Goal: Information Seeking & Learning: Learn about a topic

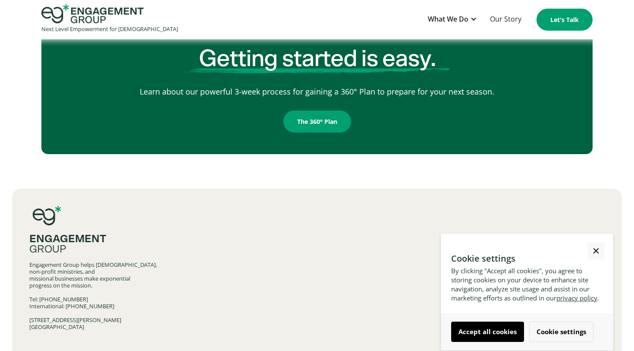
scroll to position [1398, 0]
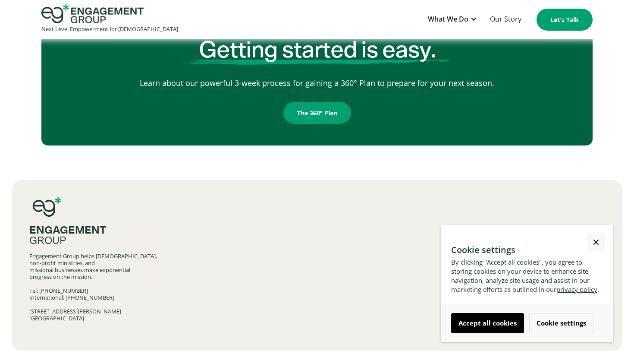
click at [594, 233] on link "Close Cookie Popup" at bounding box center [596, 241] width 17 height 17
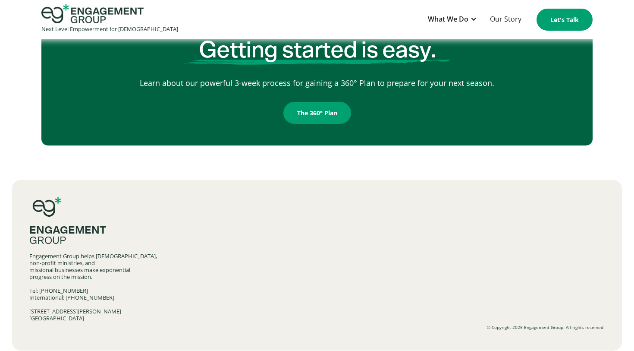
click at [378, 225] on div "Engagement Group" at bounding box center [316, 235] width 575 height 21
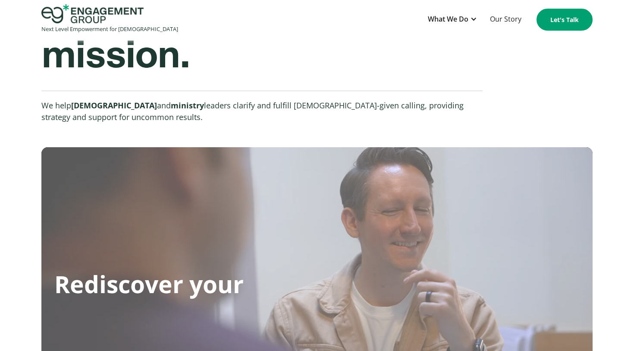
scroll to position [0, 0]
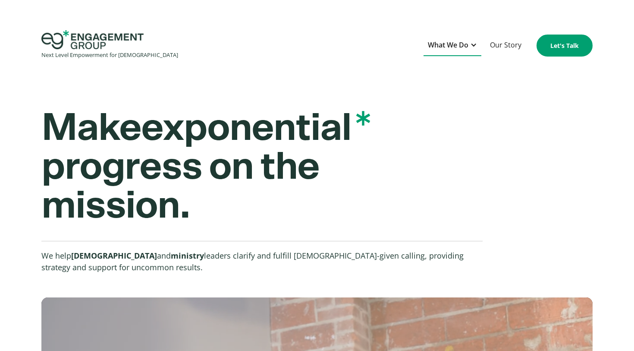
click at [449, 43] on div "What We Do" at bounding box center [448, 45] width 41 height 12
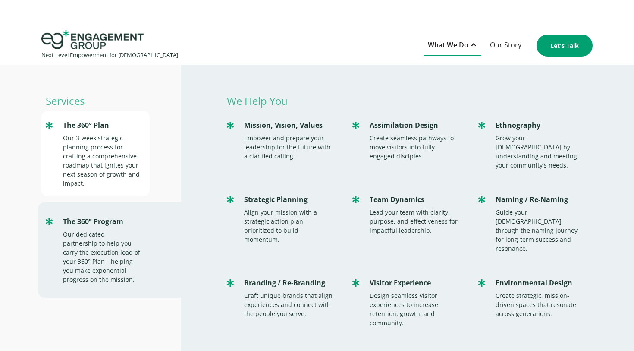
click at [123, 150] on div "Our 3-week strategic planning process for crafting a comprehensive roadmap that…" at bounding box center [102, 160] width 78 height 54
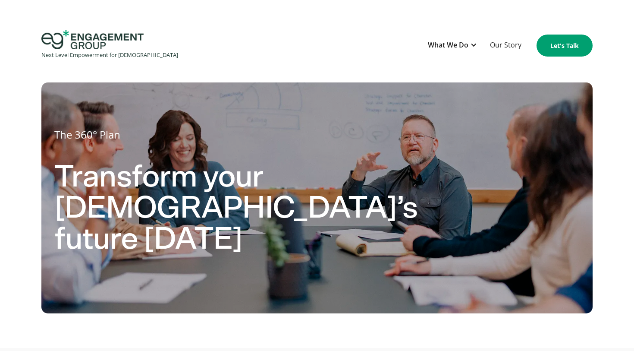
click at [317, 16] on html "Next Level Empowerment for [DEMOGRAPHIC_DATA] What We Do Services The 360° Plan…" at bounding box center [317, 175] width 634 height 351
click at [451, 39] on div "What We Do" at bounding box center [448, 45] width 41 height 12
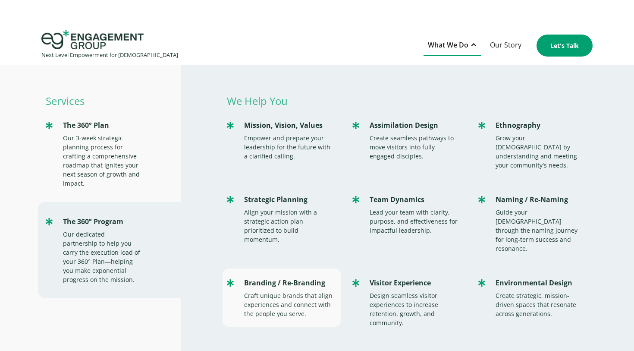
click at [275, 291] on div "Craft unique brands that align experiences and connect with the people you serv…" at bounding box center [288, 304] width 89 height 27
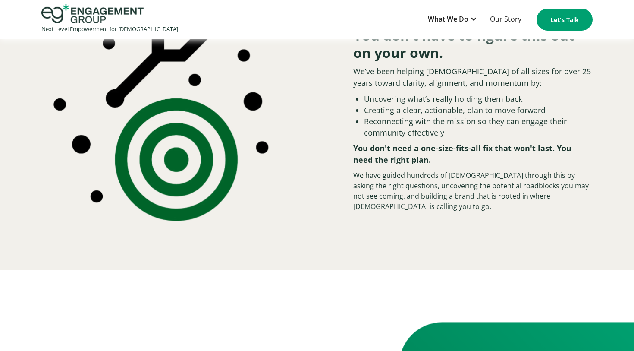
scroll to position [1255, 0]
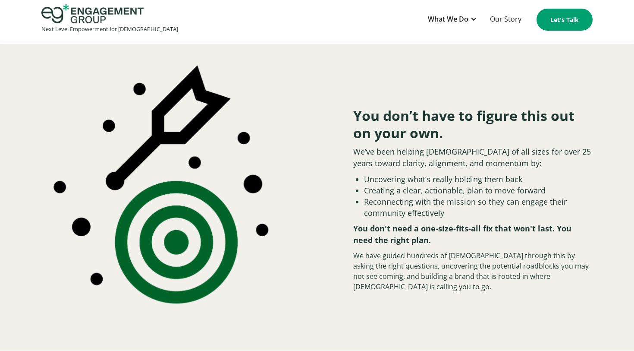
click at [258, 8] on div "Next Level Empowerment for [DEMOGRAPHIC_DATA] What We Do Services The 360° Plan…" at bounding box center [317, 19] width 634 height 31
click at [289, 151] on img at bounding box center [170, 185] width 240 height 246
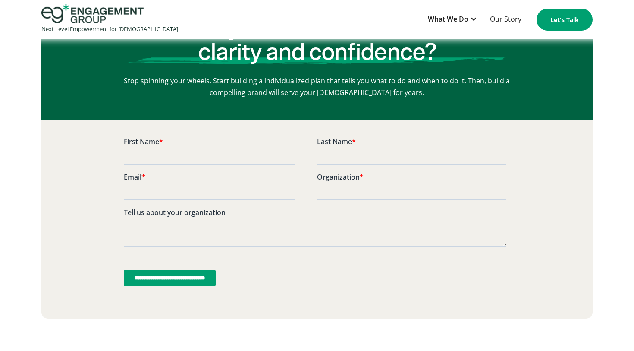
scroll to position [3080, 0]
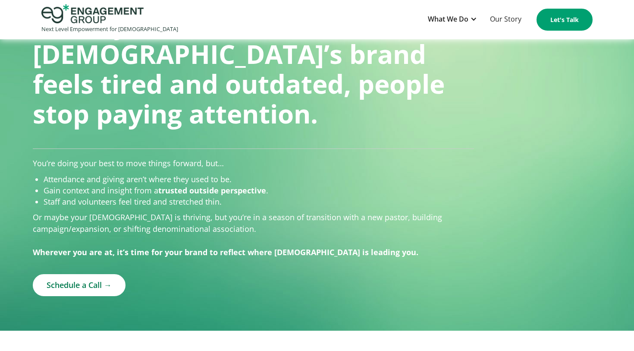
scroll to position [0, 0]
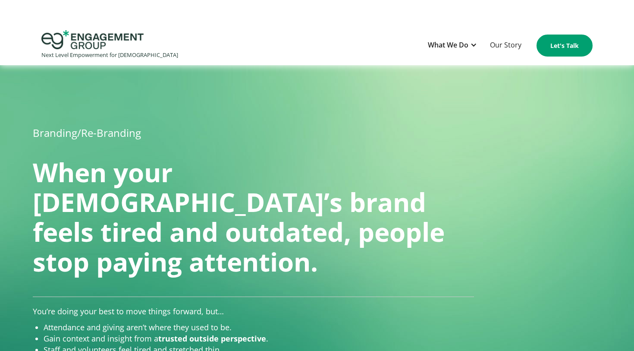
click at [303, 175] on h1 "When your church’s brand feels tired and outdated, people stop paying attention." at bounding box center [253, 216] width 441 height 119
click at [460, 38] on div "What We Do" at bounding box center [453, 45] width 58 height 21
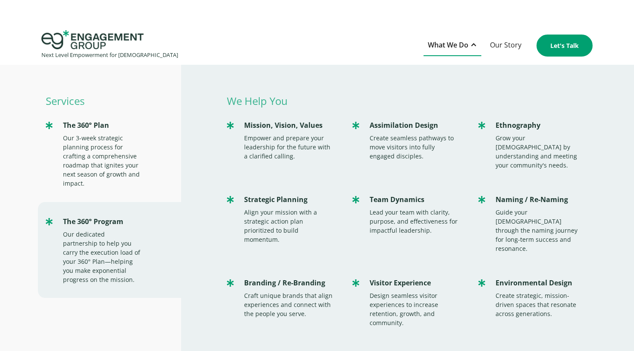
click at [460, 41] on div "What We Do" at bounding box center [448, 45] width 41 height 12
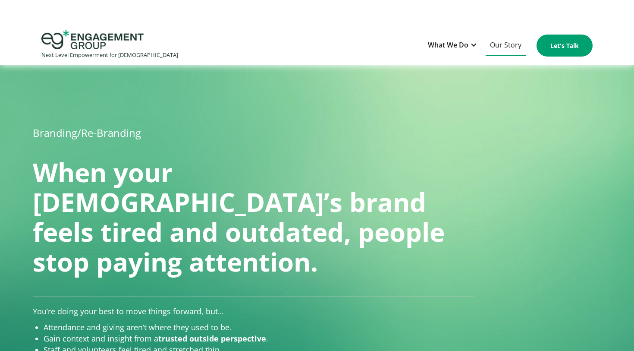
click at [508, 53] on link "Our Story" at bounding box center [506, 45] width 40 height 21
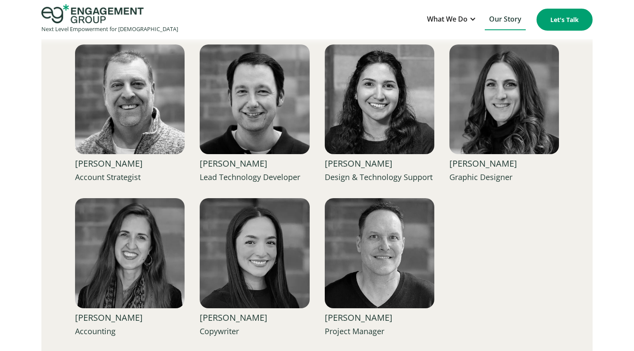
scroll to position [1014, 0]
